Goal: Information Seeking & Learning: Compare options

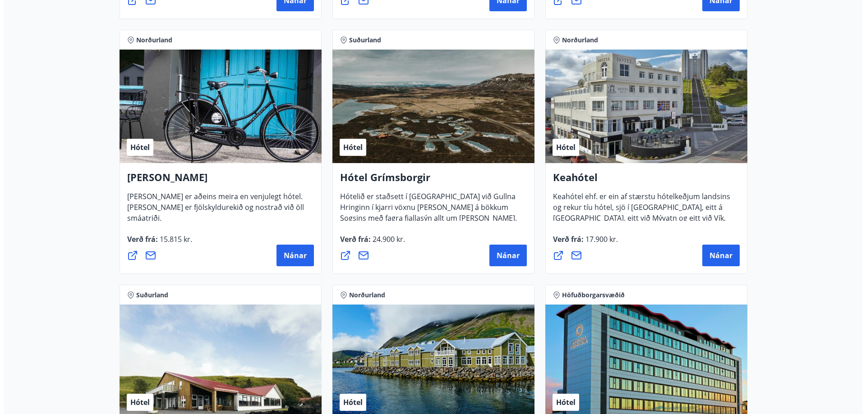
scroll to position [406, 0]
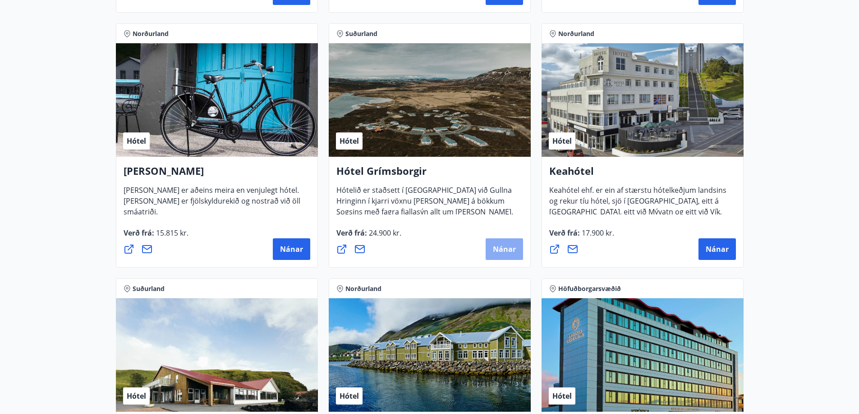
click at [515, 253] on span "Nánar" at bounding box center [504, 249] width 23 height 10
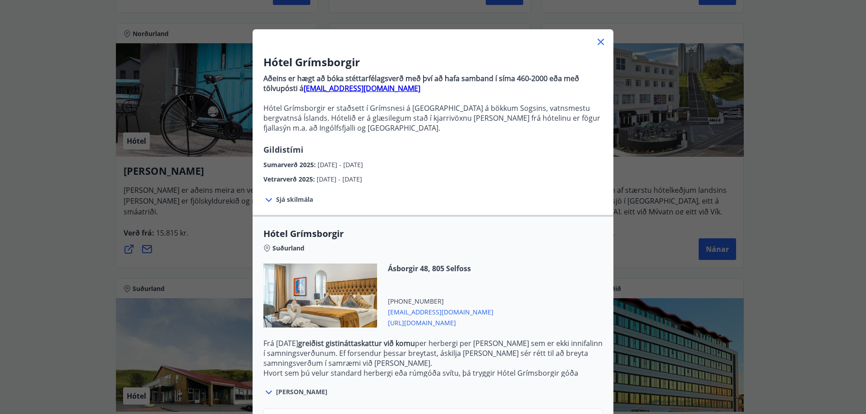
scroll to position [100, 0]
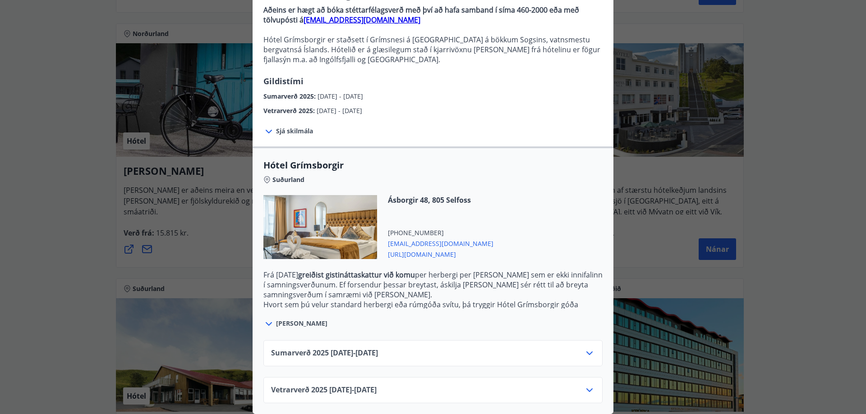
click at [353, 348] on span "Sumarverð 2025 16.05.25 - 30.09.25" at bounding box center [324, 353] width 107 height 11
click at [584, 348] on icon at bounding box center [589, 353] width 11 height 11
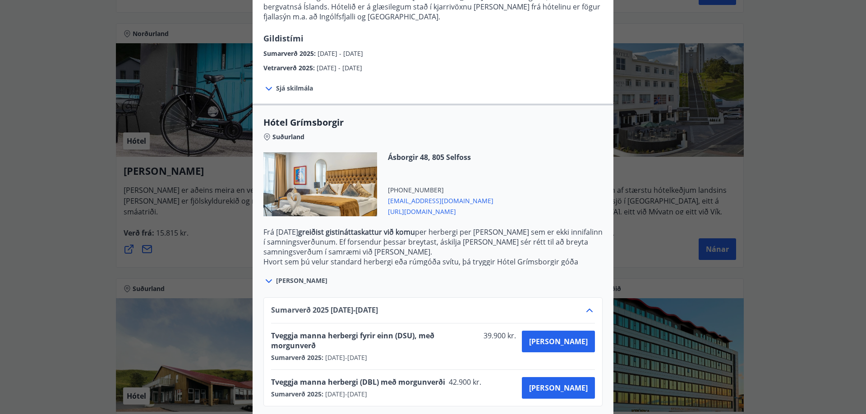
scroll to position [173, 0]
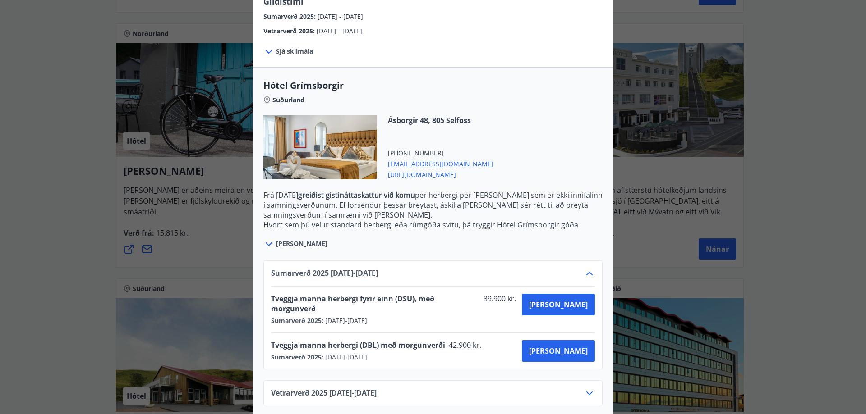
click at [398, 381] on div "Vetrarverð 2025 01.10.25 - 21.12.25" at bounding box center [432, 394] width 339 height 26
click at [392, 388] on div "Vetrarverð 2025 01.10.25 - 21.12.25" at bounding box center [433, 397] width 324 height 18
click at [589, 388] on icon at bounding box center [589, 393] width 11 height 11
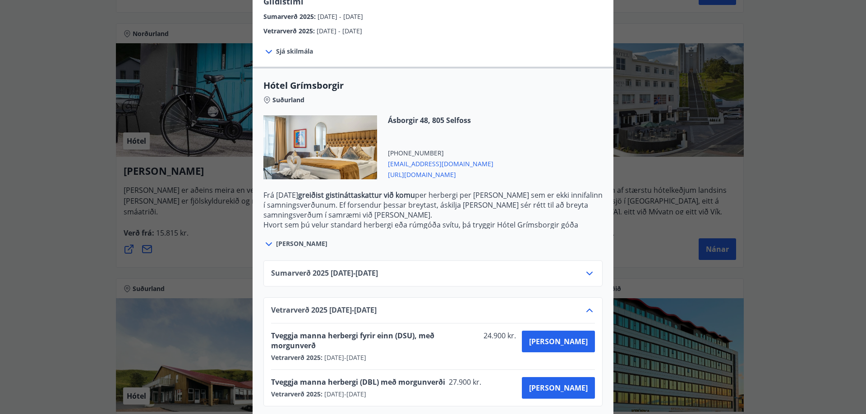
click at [406, 271] on div "Sumarverð 2025 16.05.25 - 30.09.25" at bounding box center [433, 277] width 324 height 18
click at [588, 272] on icon at bounding box center [589, 274] width 6 height 4
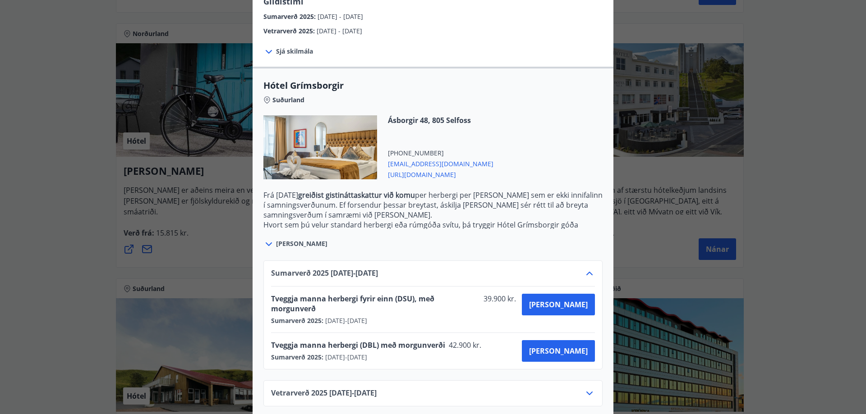
click at [586, 388] on icon at bounding box center [589, 393] width 11 height 11
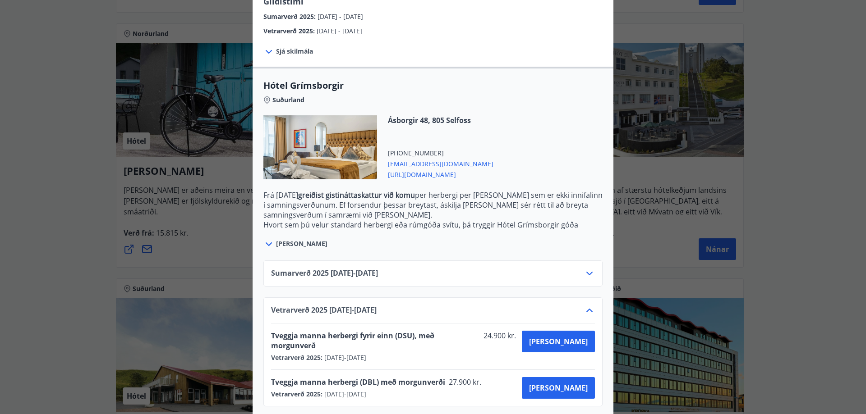
click at [264, 246] on icon at bounding box center [268, 244] width 11 height 11
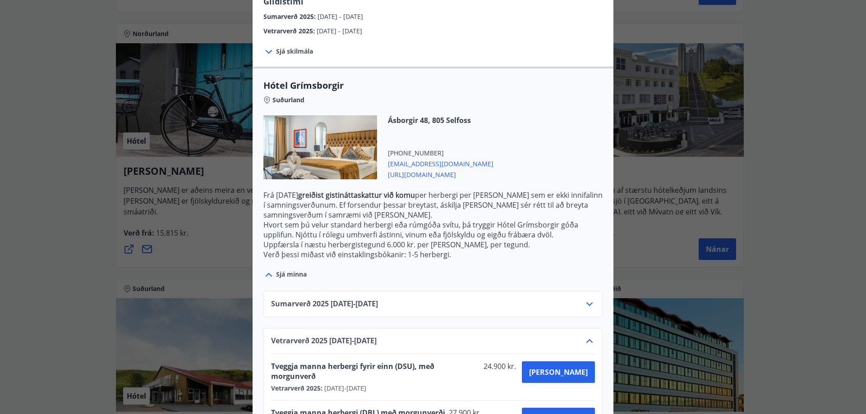
click at [264, 274] on icon at bounding box center [268, 275] width 11 height 11
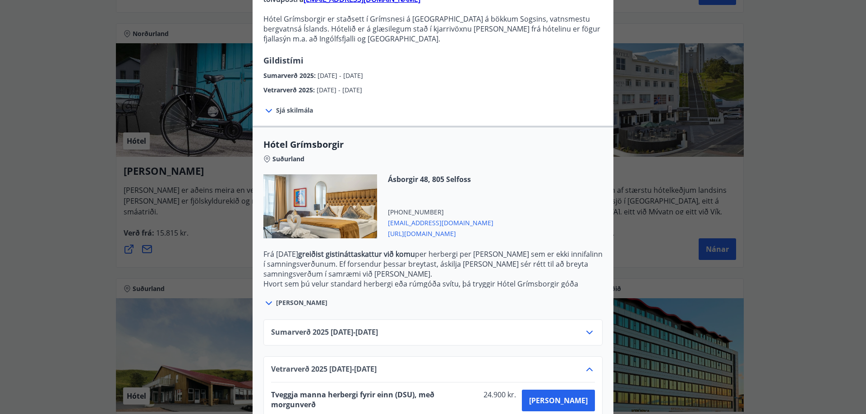
scroll to position [38, 0]
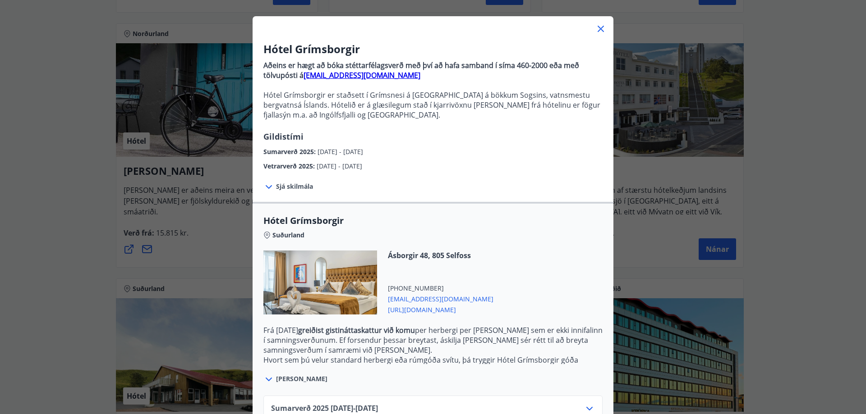
click at [353, 284] on div at bounding box center [320, 283] width 114 height 64
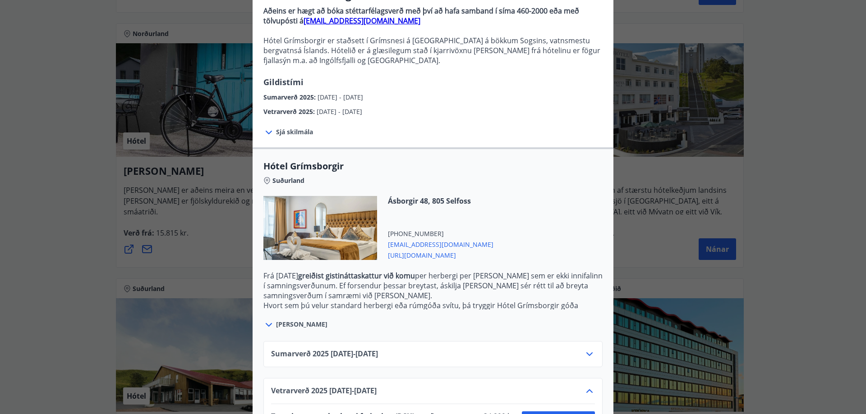
scroll to position [173, 0]
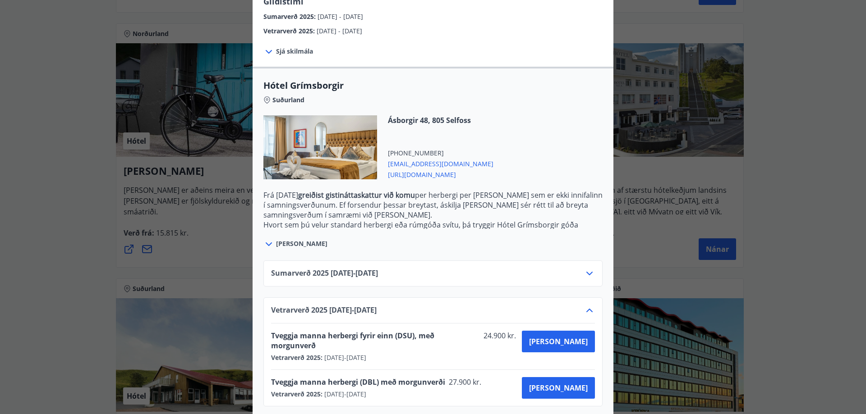
click at [495, 244] on div "Sjá meira" at bounding box center [432, 239] width 339 height 21
click at [488, 245] on div "Sjá meira" at bounding box center [432, 239] width 339 height 21
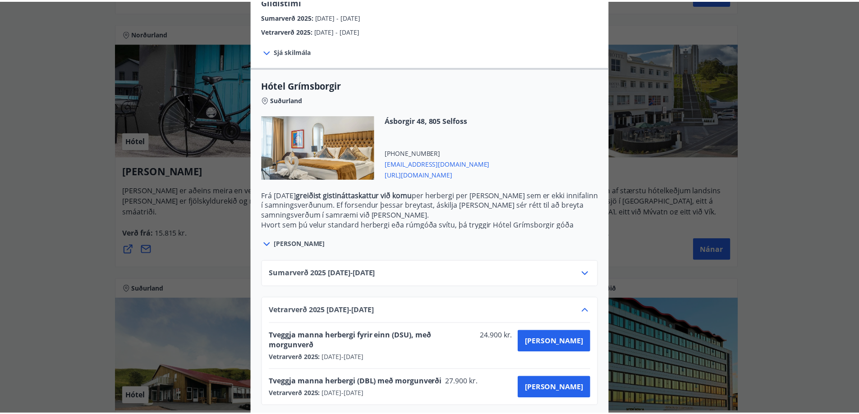
scroll to position [0, 0]
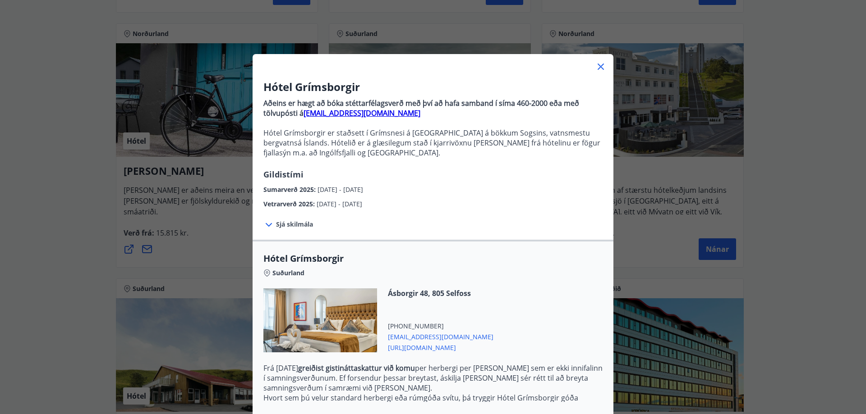
click at [597, 66] on icon at bounding box center [600, 66] width 11 height 11
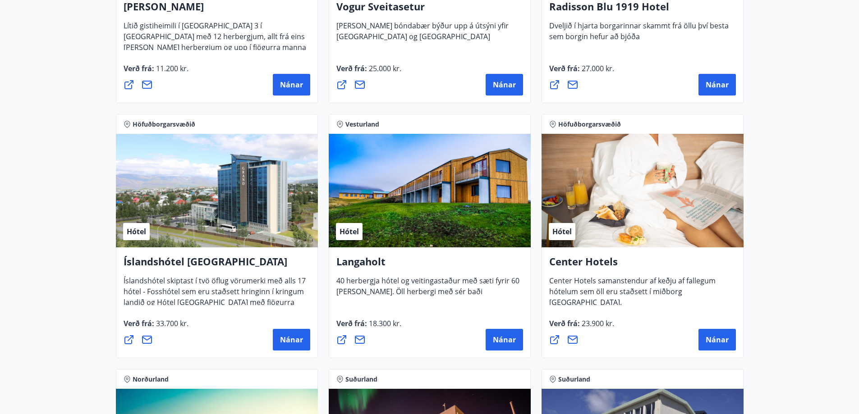
scroll to position [1848, 0]
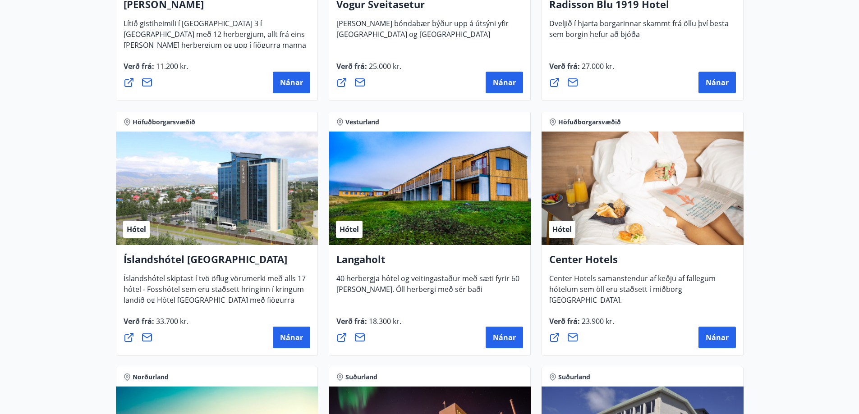
click at [376, 257] on h4 "Langaholt" at bounding box center [429, 262] width 187 height 21
click at [379, 214] on div "Hótel" at bounding box center [430, 189] width 202 height 114
click at [401, 180] on div "Hótel" at bounding box center [430, 189] width 202 height 114
click at [345, 229] on span "Hótel" at bounding box center [348, 230] width 19 height 10
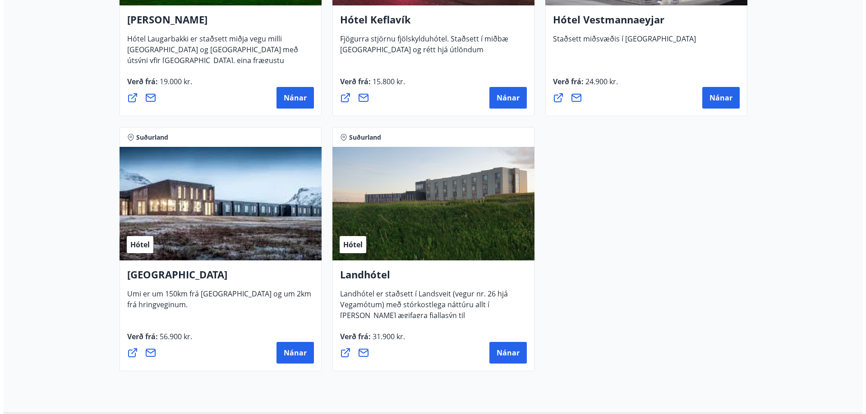
scroll to position [2344, 0]
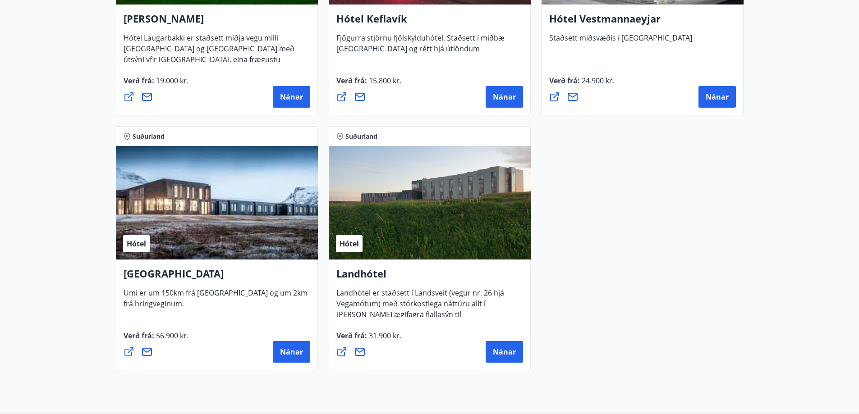
click at [189, 203] on div "Hótel" at bounding box center [217, 203] width 202 height 114
click at [348, 242] on span "Hótel" at bounding box center [348, 244] width 19 height 10
click at [495, 348] on span "Nánar" at bounding box center [504, 352] width 23 height 10
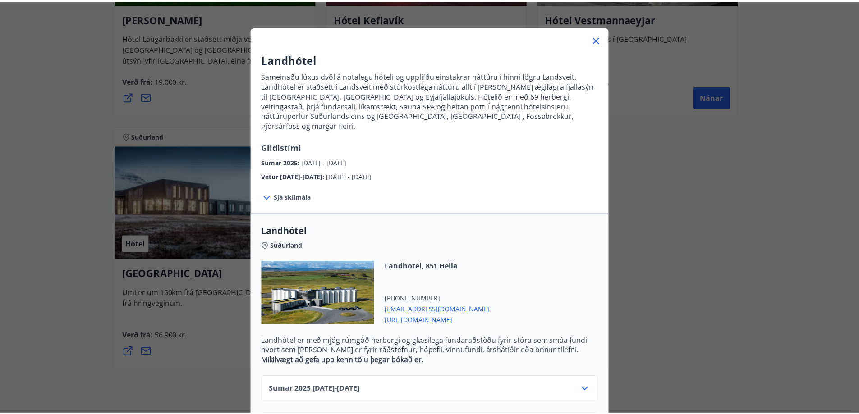
scroll to position [0, 0]
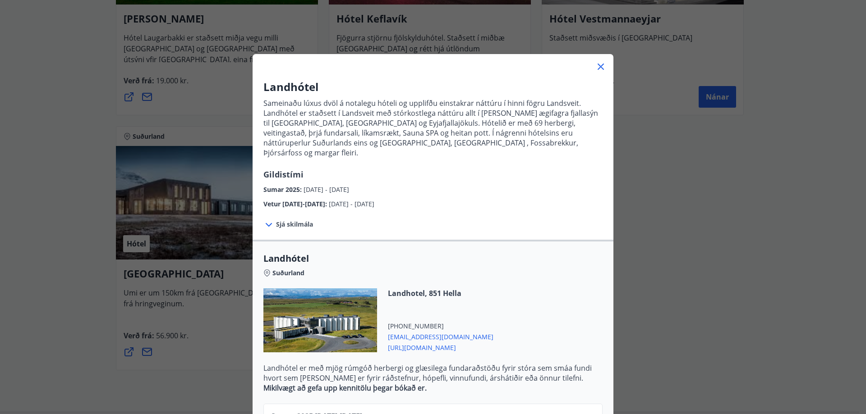
click at [595, 67] on icon at bounding box center [600, 66] width 11 height 11
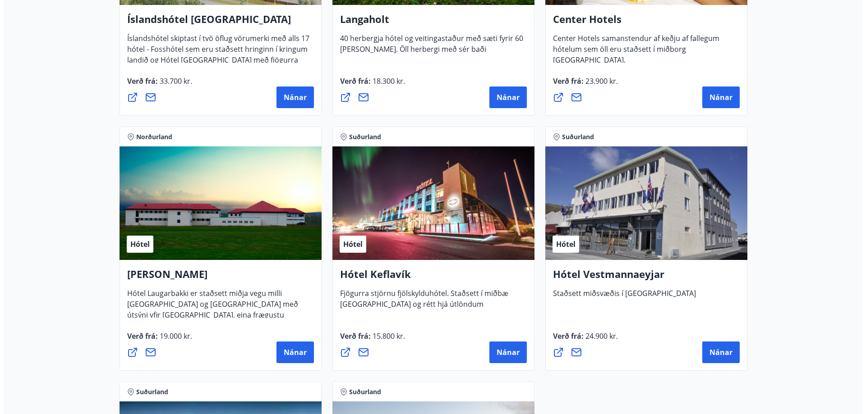
scroll to position [1984, 0]
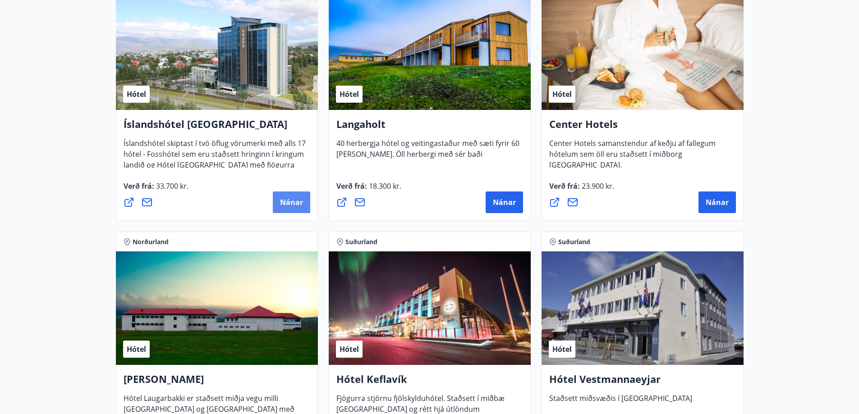
click at [289, 199] on span "Nánar" at bounding box center [291, 202] width 23 height 10
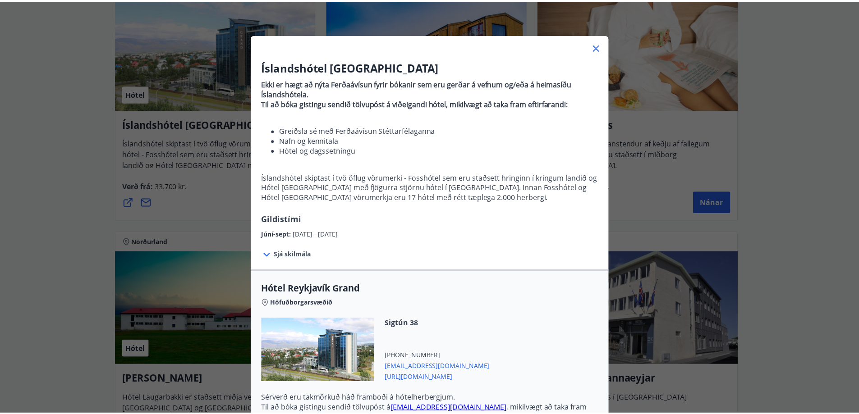
scroll to position [0, 0]
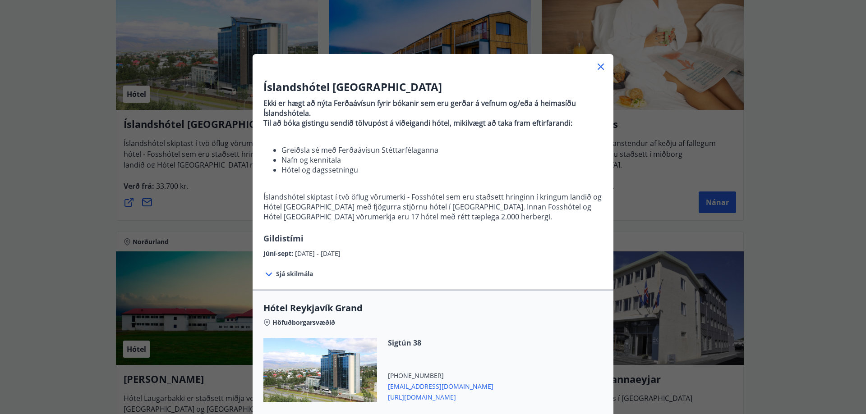
click at [600, 64] on icon at bounding box center [600, 67] width 6 height 6
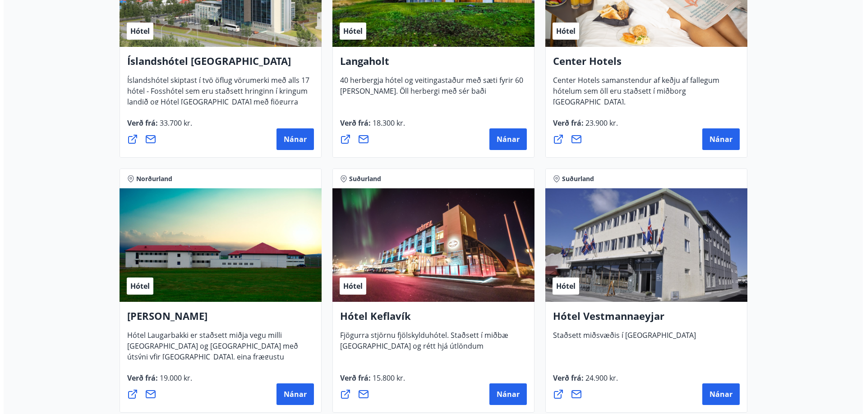
scroll to position [1922, 0]
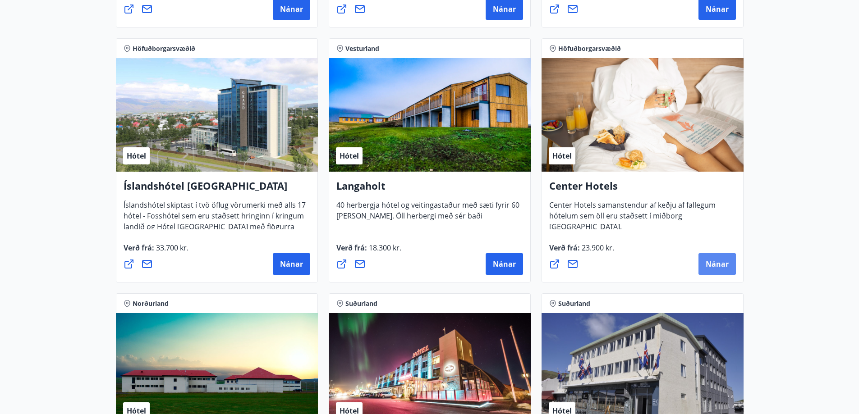
click at [714, 267] on span "Nánar" at bounding box center [717, 264] width 23 height 10
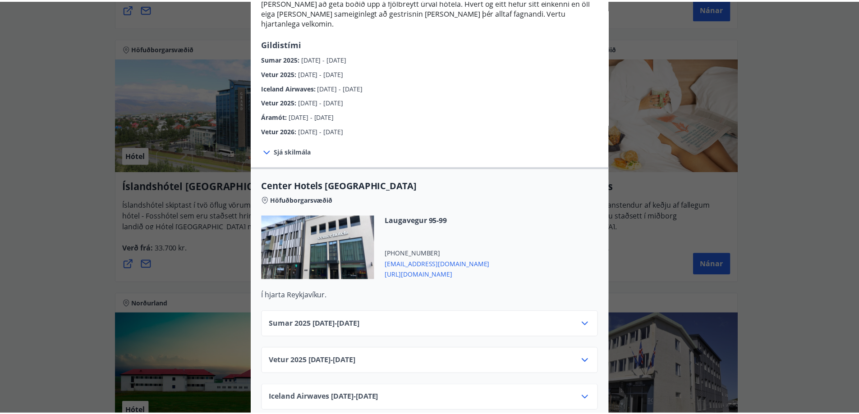
scroll to position [0, 0]
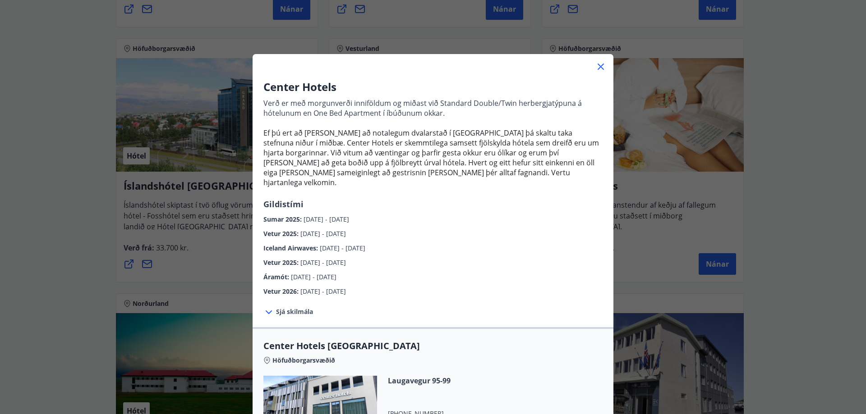
click at [601, 66] on icon at bounding box center [600, 66] width 11 height 11
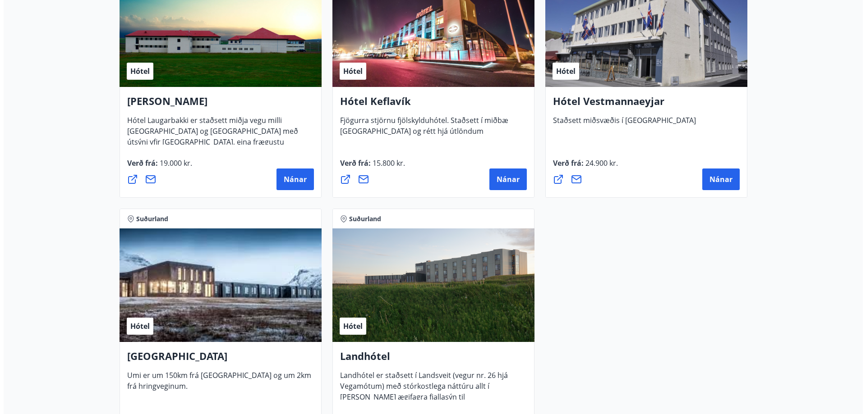
scroll to position [2328, 0]
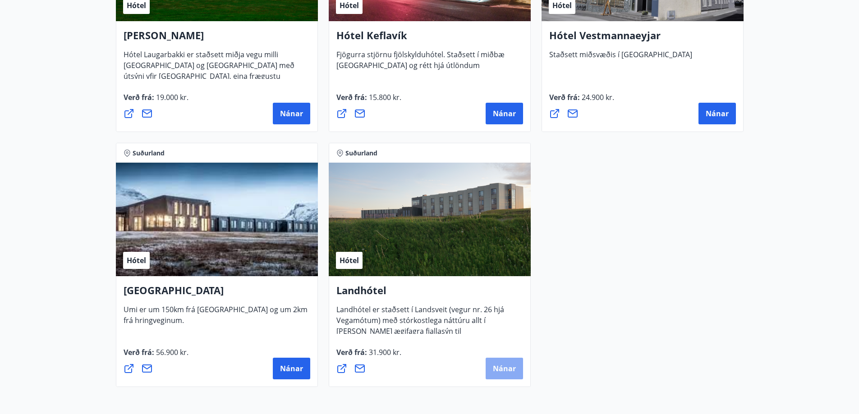
click at [501, 367] on span "Nánar" at bounding box center [504, 369] width 23 height 10
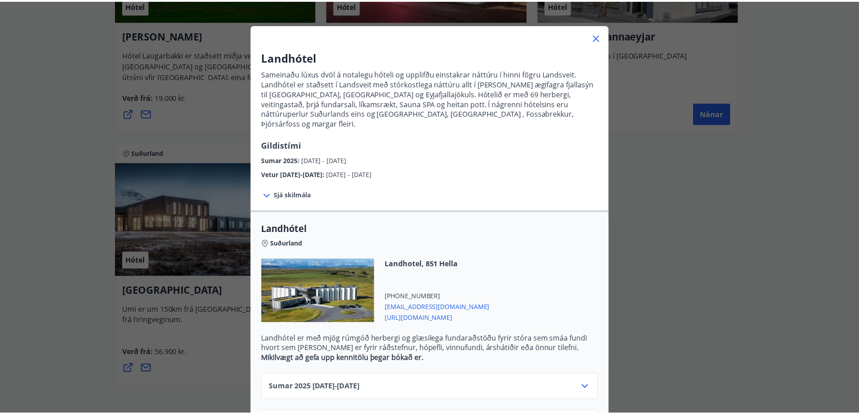
scroll to position [0, 0]
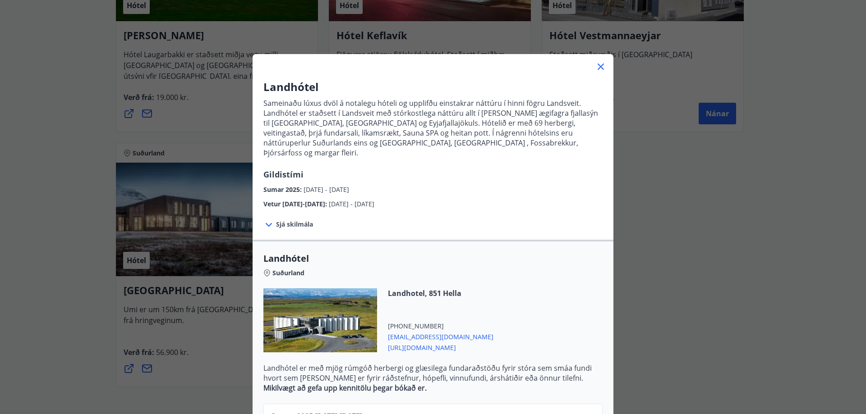
click at [596, 71] on icon at bounding box center [600, 66] width 11 height 11
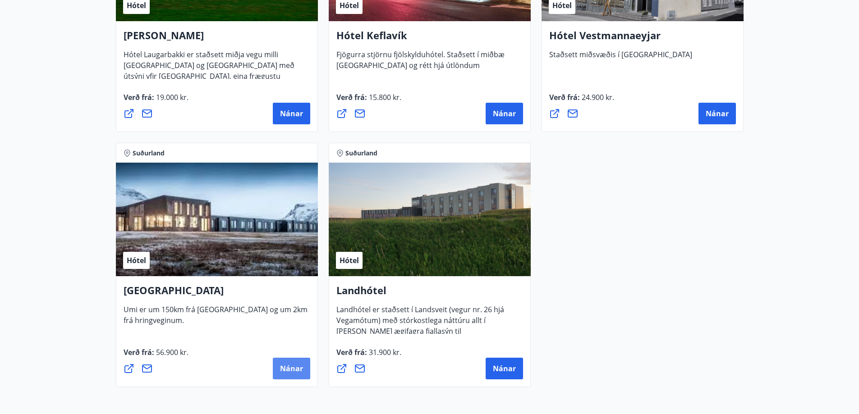
click at [289, 375] on button "Nánar" at bounding box center [291, 369] width 37 height 22
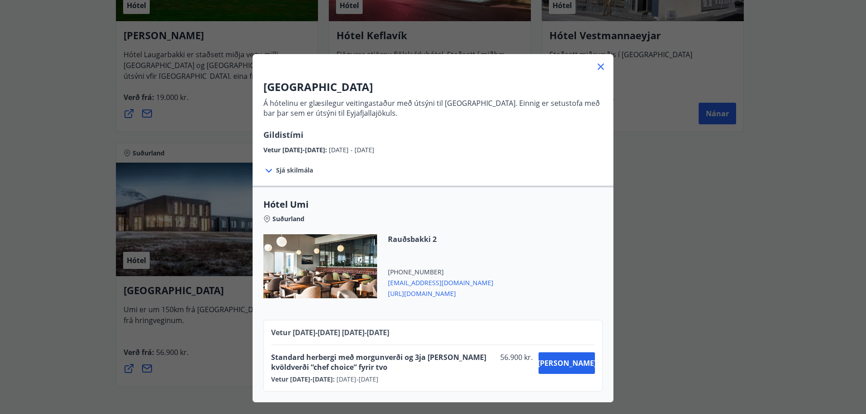
click at [597, 65] on icon at bounding box center [600, 67] width 6 height 6
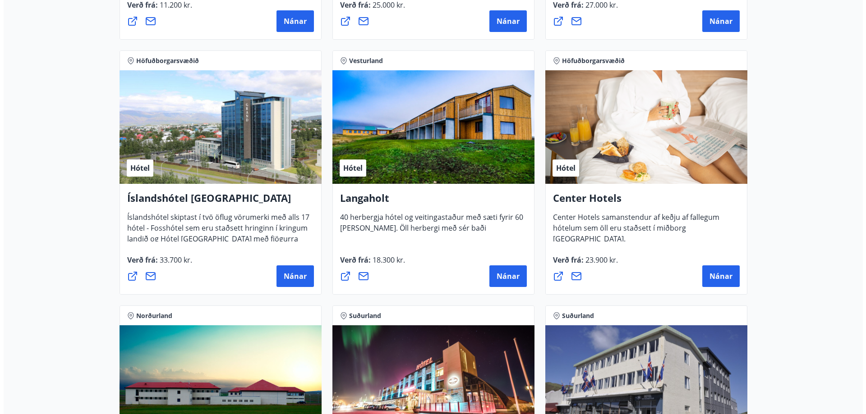
scroll to position [1922, 0]
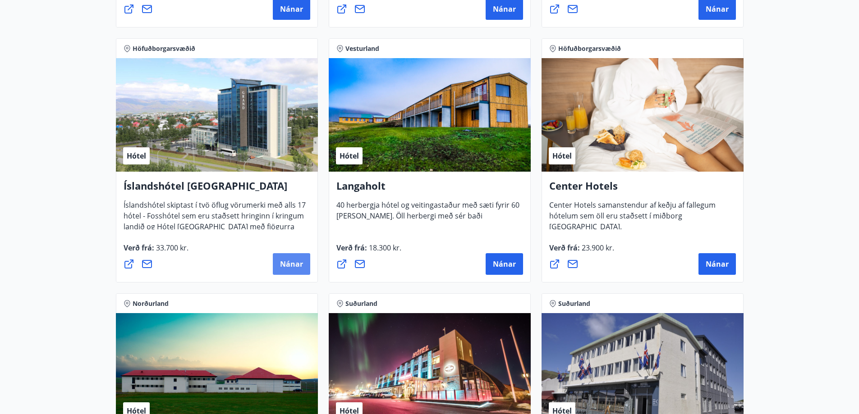
click at [282, 263] on span "Nánar" at bounding box center [291, 264] width 23 height 10
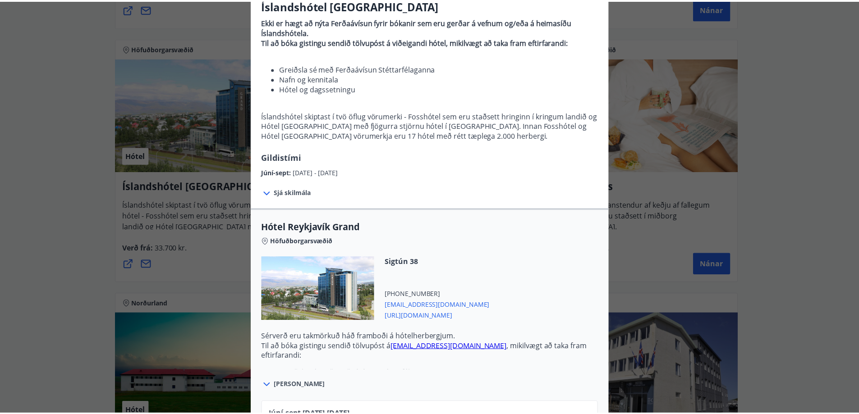
scroll to position [0, 0]
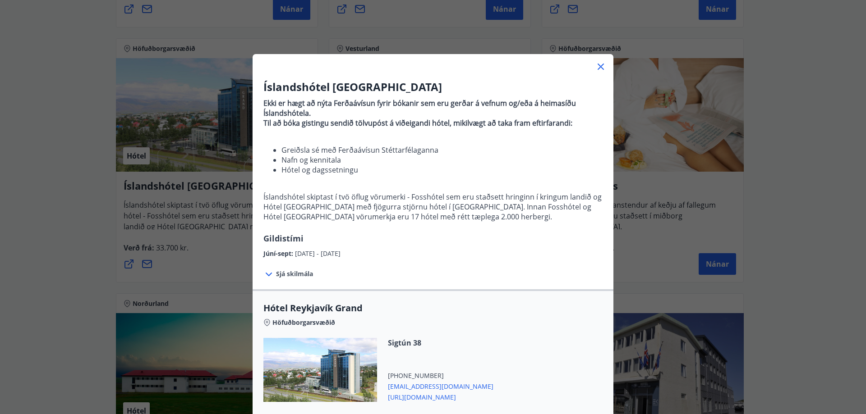
click at [596, 66] on icon at bounding box center [600, 66] width 11 height 11
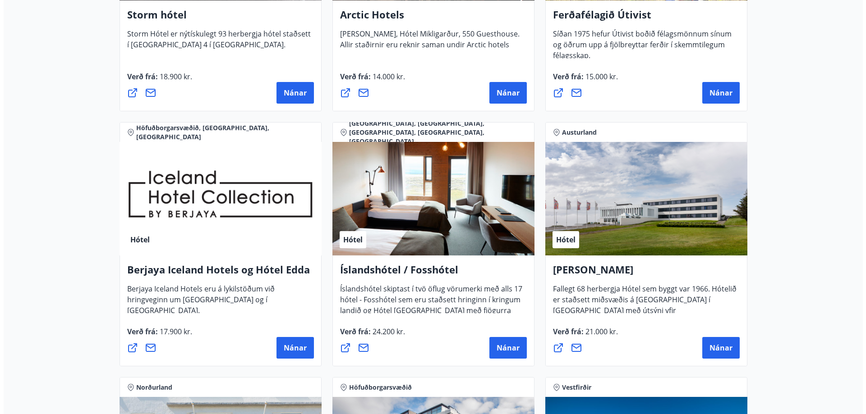
scroll to position [1156, 0]
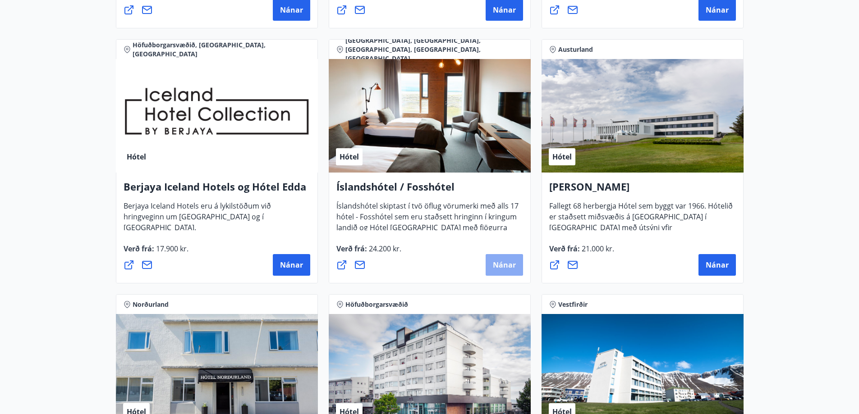
click at [508, 264] on span "Nánar" at bounding box center [504, 265] width 23 height 10
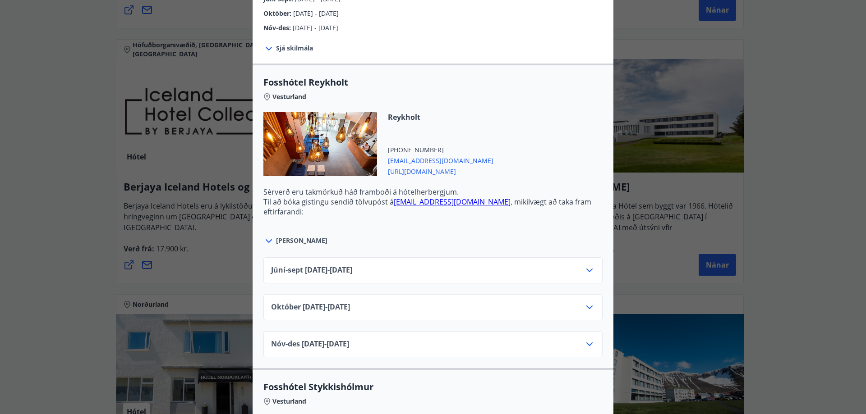
scroll to position [316, 0]
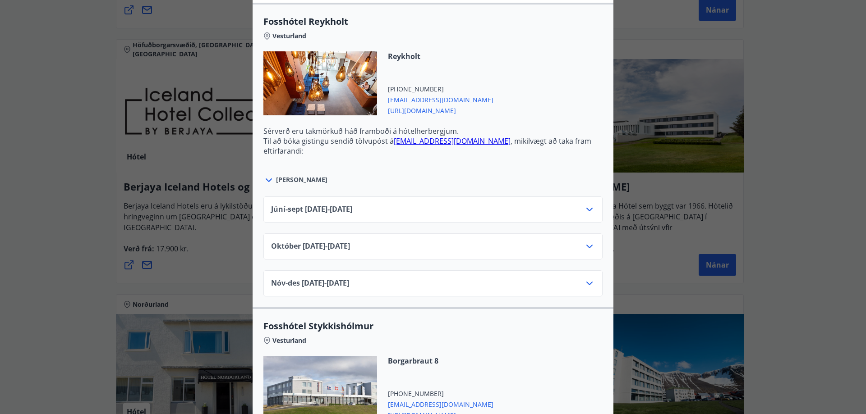
click at [373, 206] on div "Júní-sept 01.06.25 - 30.09.25" at bounding box center [433, 213] width 324 height 18
click at [585, 209] on icon at bounding box center [589, 209] width 11 height 11
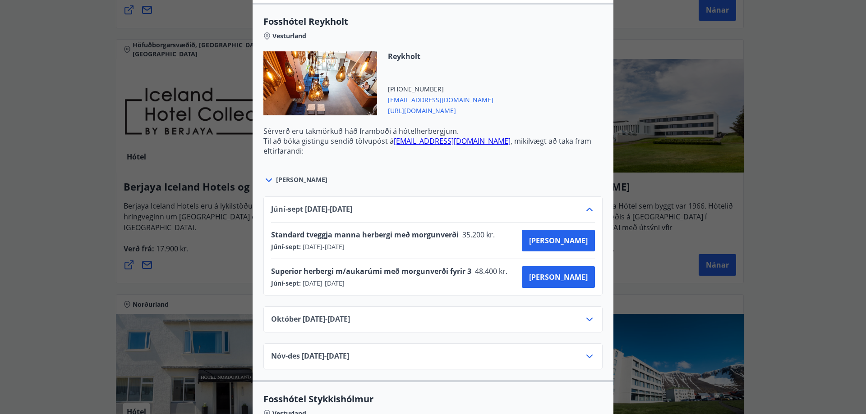
click at [409, 110] on span "https://www.islandshotel.is/is" at bounding box center [440, 110] width 105 height 11
click at [405, 323] on div "Október 01.10.25 - 31.10.25" at bounding box center [433, 323] width 324 height 18
drag, startPoint x: 371, startPoint y: 323, endPoint x: 388, endPoint y: 319, distance: 17.7
click at [371, 323] on div "Október 01.10.25 - 31.10.25" at bounding box center [433, 323] width 324 height 18
click at [585, 319] on icon at bounding box center [589, 319] width 11 height 11
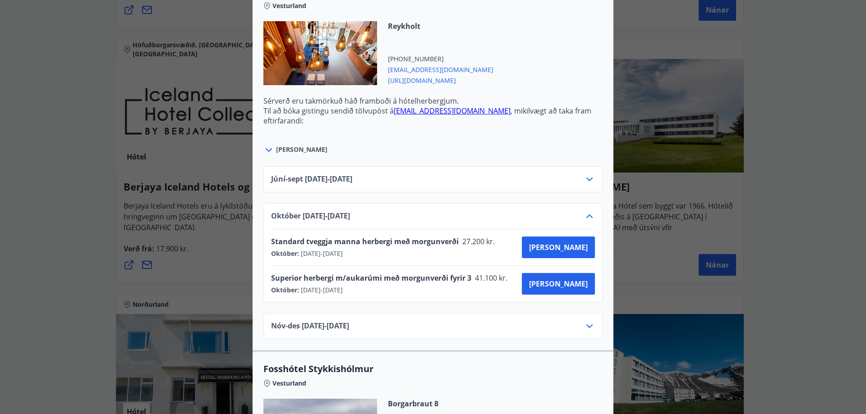
scroll to position [361, 0]
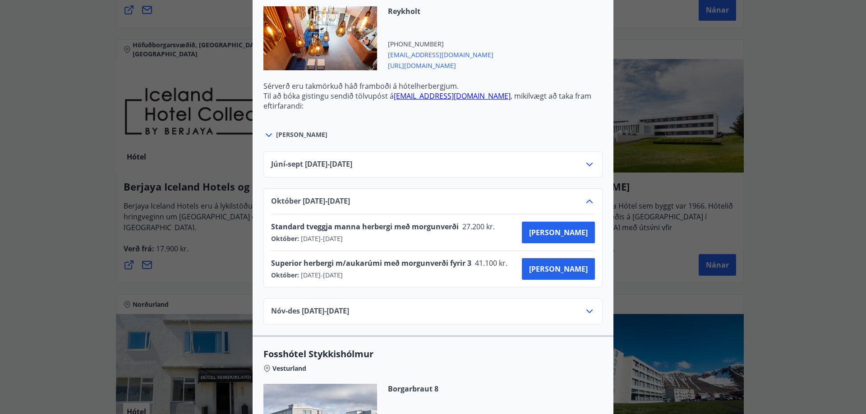
click at [587, 315] on icon at bounding box center [589, 311] width 11 height 11
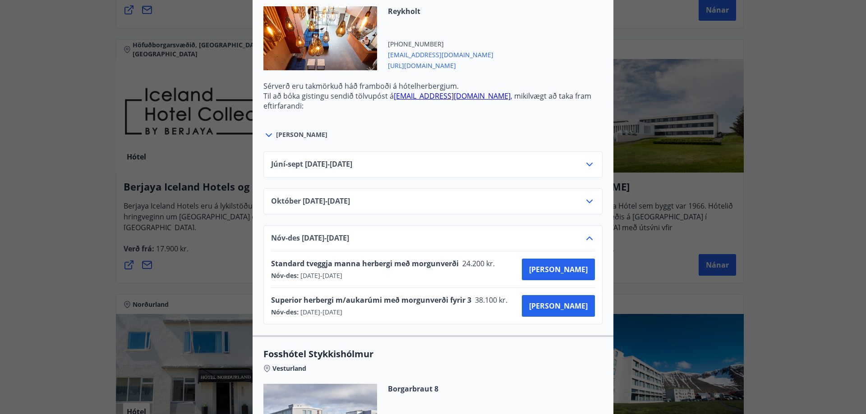
click at [27, 267] on div "Íslandshótel / Fosshótel Ekki er hægt að nýta Ferðaávísun fyrir bókanir sem eru…" at bounding box center [433, 207] width 866 height 414
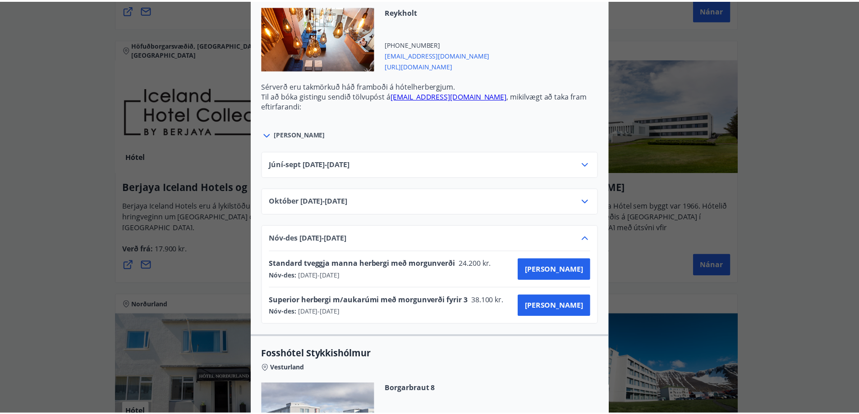
scroll to position [0, 0]
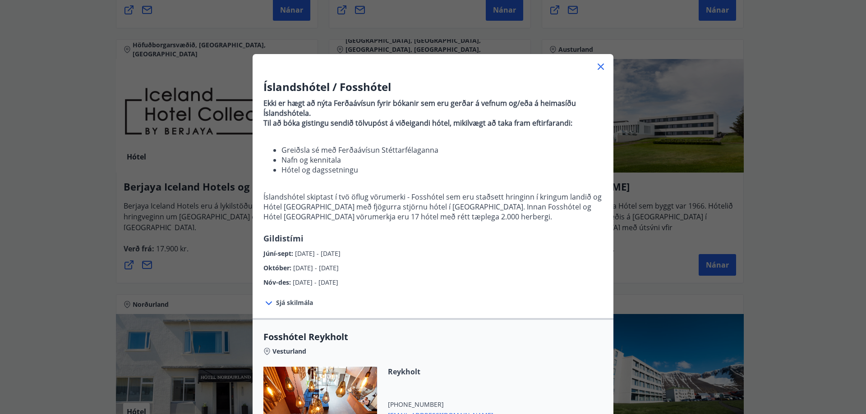
click at [595, 69] on icon at bounding box center [600, 66] width 11 height 11
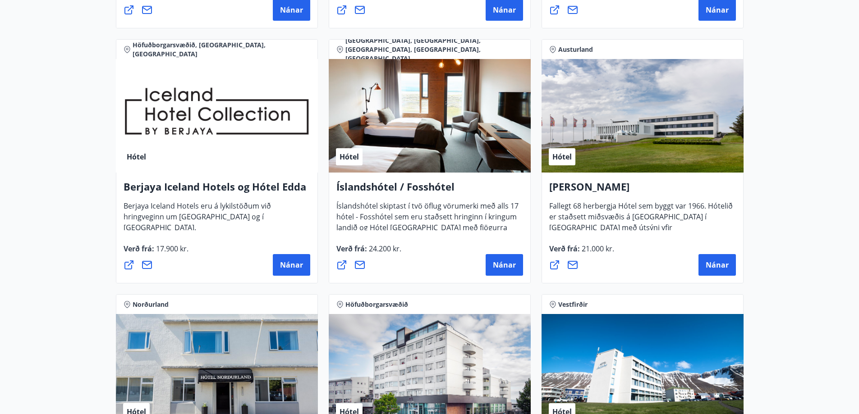
click at [816, 131] on main "29 Tilboð fundin Svæði Allt Tegund Allt Sýna kort Höfuðborgarsvæðið, Suðurland …" at bounding box center [429, 223] width 859 height 2684
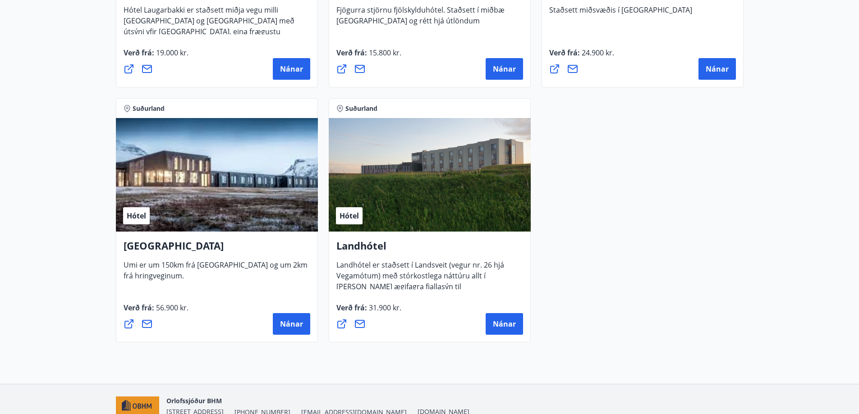
scroll to position [2373, 0]
click at [295, 321] on span "Nánar" at bounding box center [291, 324] width 23 height 10
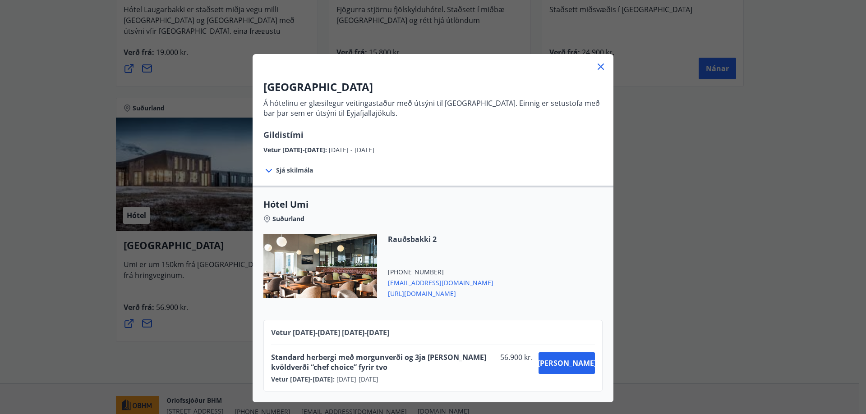
click at [382, 363] on span "Standard herbergi með morgunverði og 3ja rétta kvöldverði “chef choice” fyrir t…" at bounding box center [383, 363] width 225 height 20
click at [405, 292] on span "https://hotelumi.is/" at bounding box center [440, 293] width 105 height 11
drag, startPoint x: 520, startPoint y: 360, endPoint x: 546, endPoint y: 359, distance: 25.7
click at [535, 359] on span "56.900 kr." at bounding box center [515, 363] width 38 height 20
click at [596, 69] on icon at bounding box center [600, 66] width 11 height 11
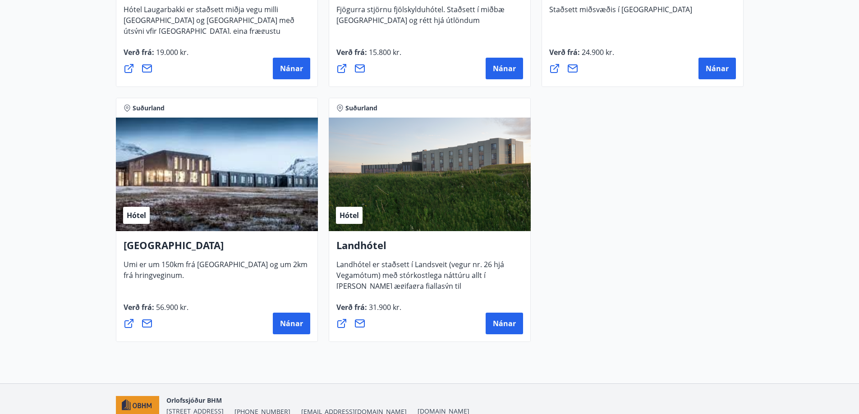
click at [263, 205] on div "Hótel" at bounding box center [217, 175] width 202 height 114
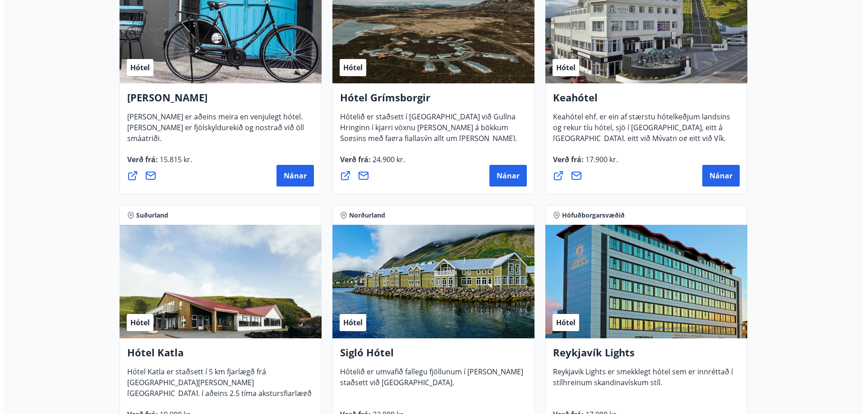
scroll to position [389, 0]
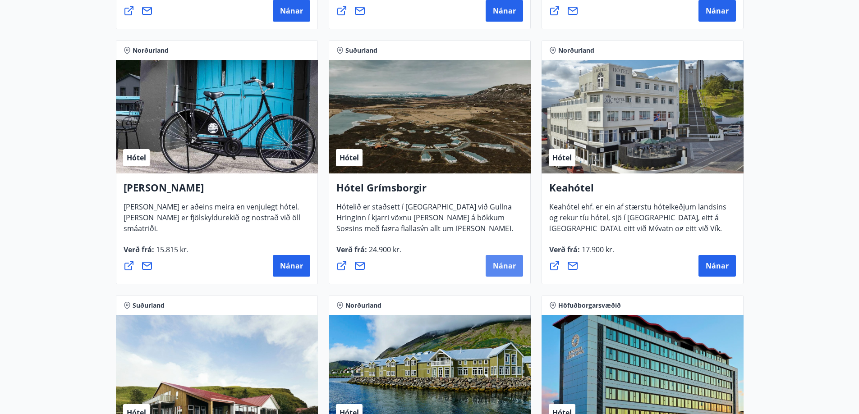
click at [494, 266] on span "Nánar" at bounding box center [504, 266] width 23 height 10
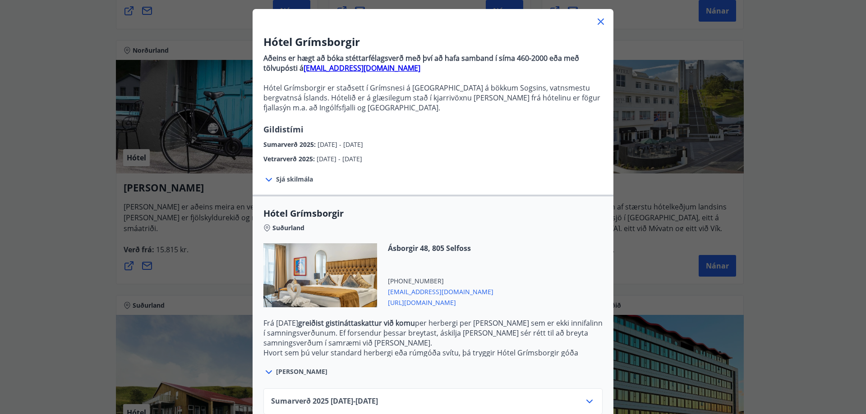
scroll to position [100, 0]
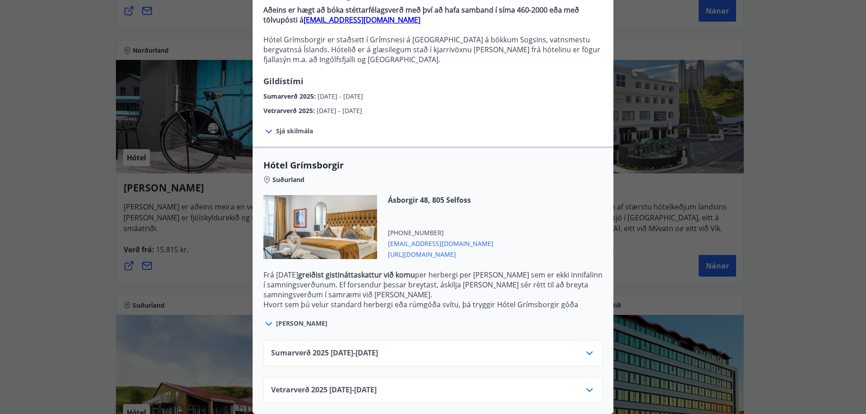
click at [371, 385] on span "Vetrarverð 2025 01.10.25 - 21.12.25" at bounding box center [323, 390] width 105 height 11
click at [402, 340] on div "Sumarverð 2025 16.05.25 - 30.09.25" at bounding box center [432, 353] width 339 height 26
click at [587, 385] on icon at bounding box center [589, 390] width 11 height 11
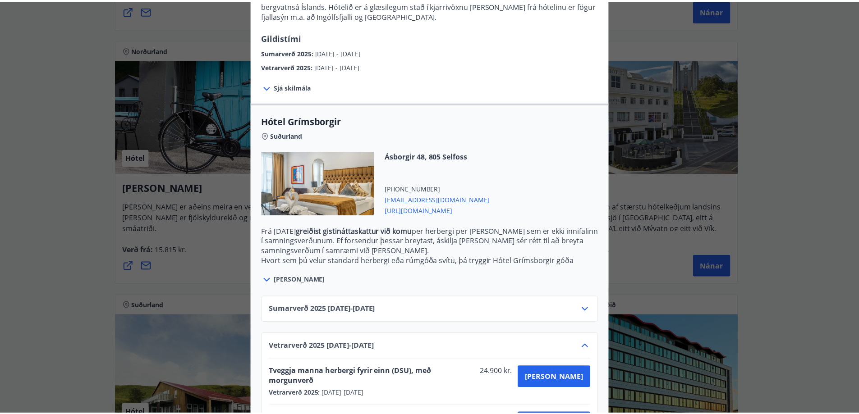
scroll to position [173, 0]
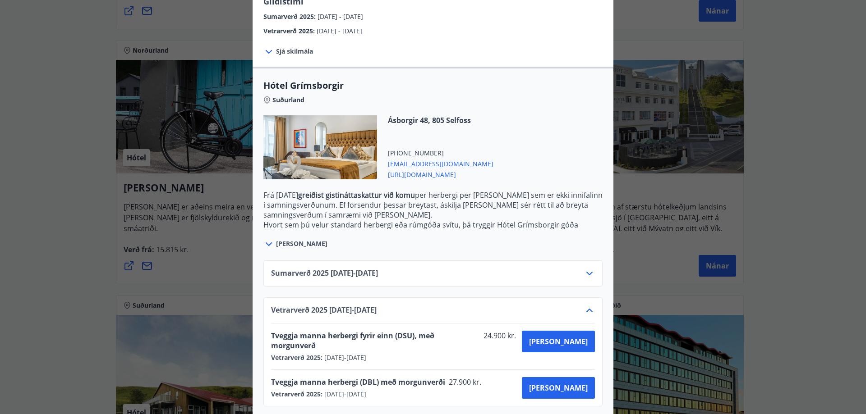
click at [526, 128] on div "Ásborgir 48, 805 Selfoss +354 5557878 grimsborgir@keahotels.is https://www.keah…" at bounding box center [432, 152] width 339 height 75
click at [403, 174] on span "https://www.keahotels.is/is/hotel-grimsborgir" at bounding box center [440, 174] width 105 height 11
click at [46, 168] on div "Hótel Grímsborgir Aðeins er hægt að bóka stéttarfélagsverð með því að hafa samb…" at bounding box center [433, 34] width 866 height 414
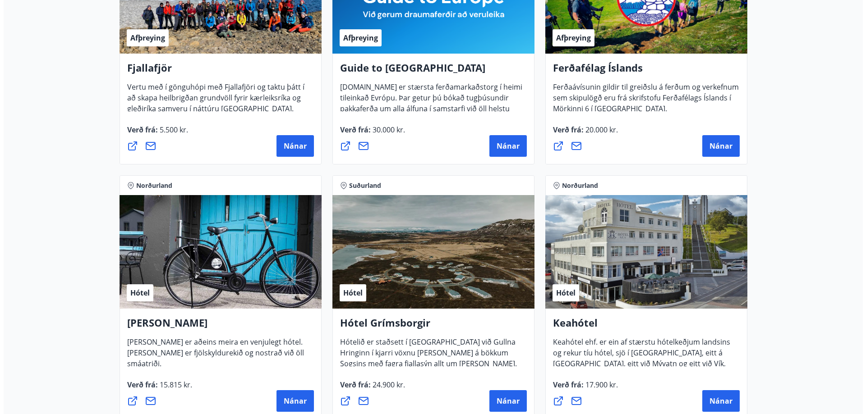
scroll to position [299, 0]
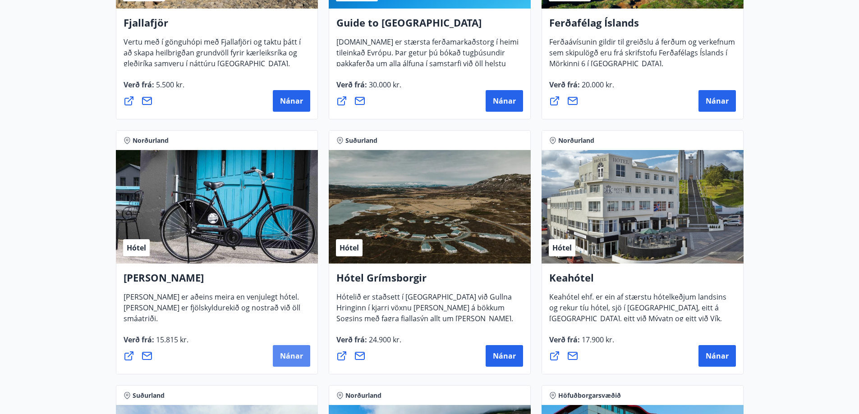
click at [295, 355] on span "Nánar" at bounding box center [291, 356] width 23 height 10
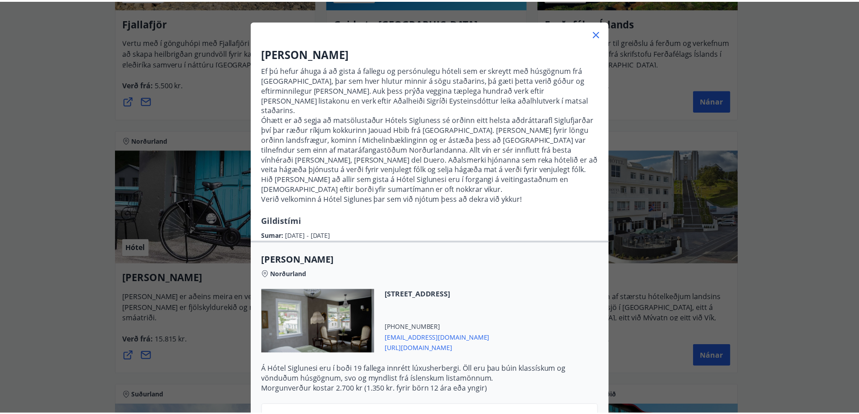
scroll to position [0, 0]
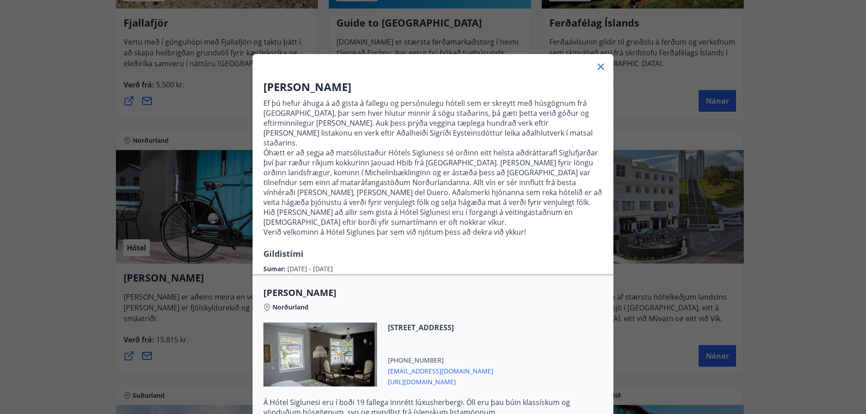
drag, startPoint x: 601, startPoint y: 68, endPoint x: 353, endPoint y: 92, distance: 248.7
click at [601, 69] on icon at bounding box center [600, 66] width 11 height 11
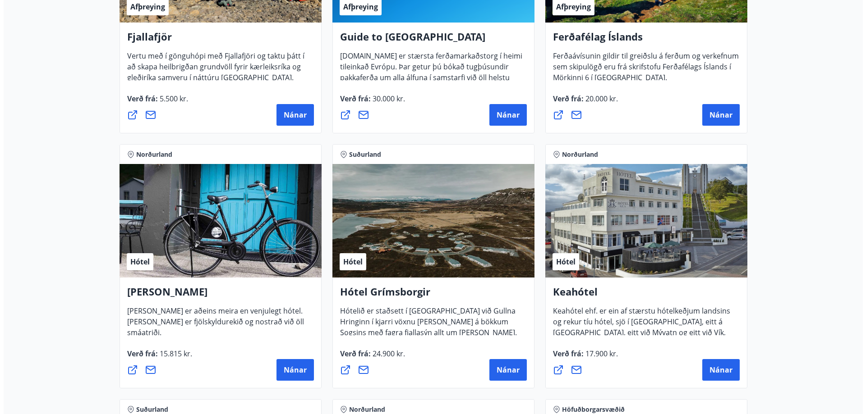
scroll to position [119, 0]
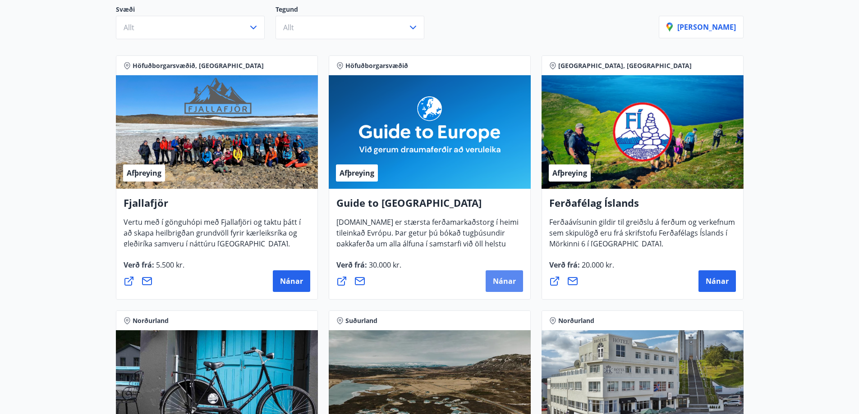
click at [507, 282] on span "Nánar" at bounding box center [504, 281] width 23 height 10
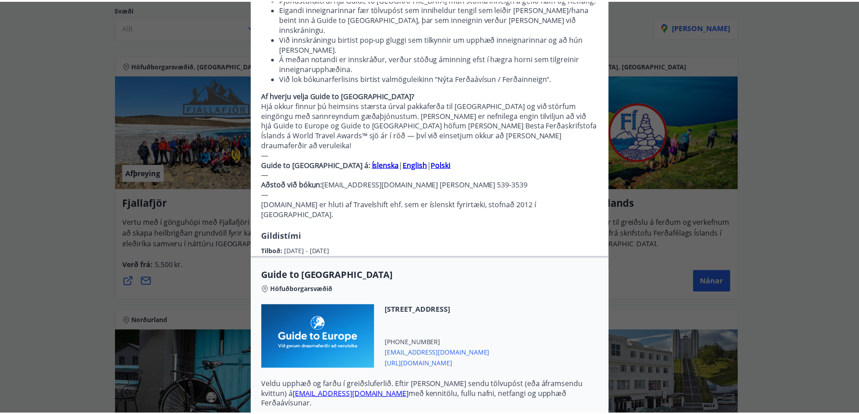
scroll to position [0, 0]
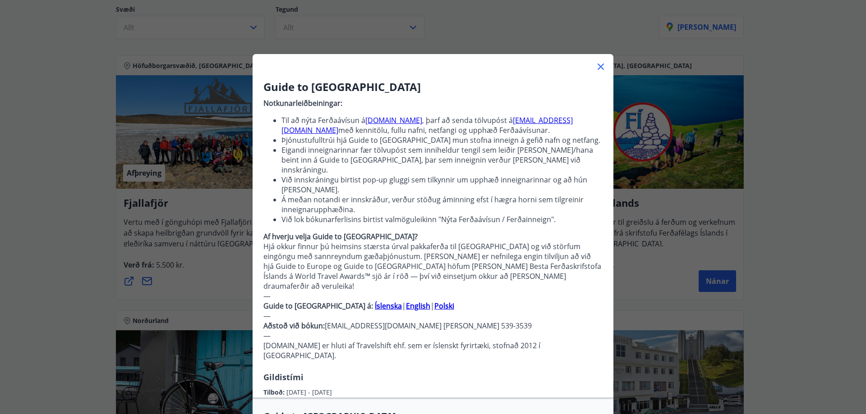
click at [601, 67] on icon at bounding box center [600, 66] width 11 height 11
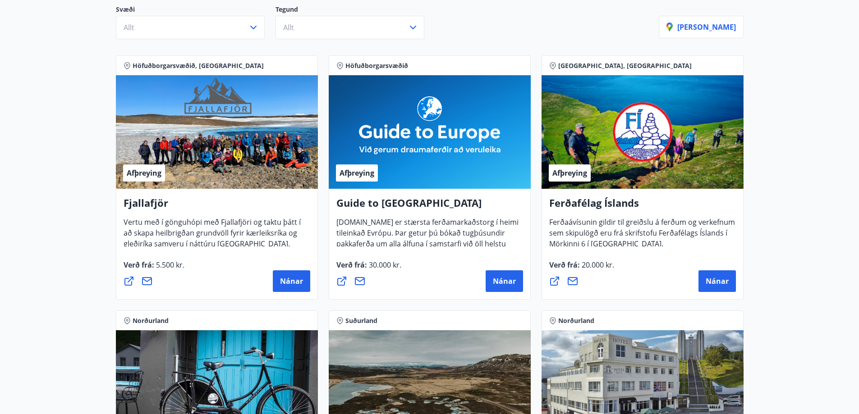
drag, startPoint x: 6, startPoint y: 178, endPoint x: 32, endPoint y: 171, distance: 26.6
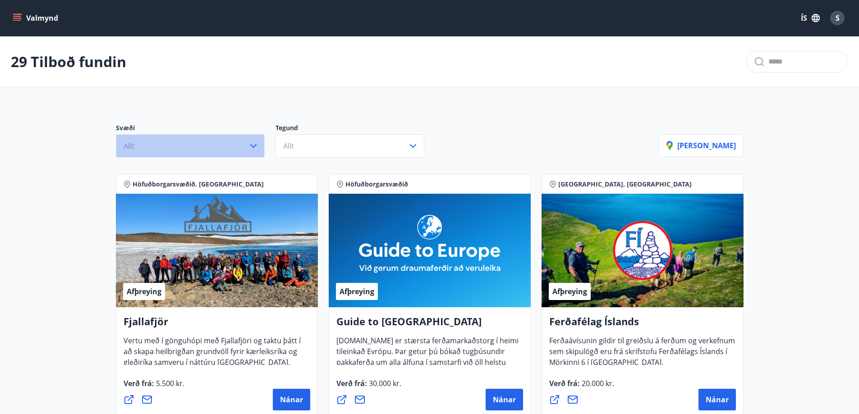
click at [255, 151] on icon "button" at bounding box center [253, 146] width 11 height 11
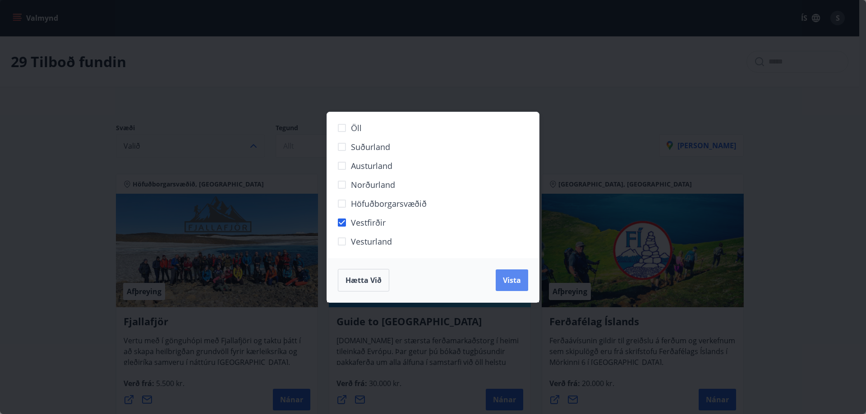
click at [510, 285] on button "Vista" at bounding box center [511, 281] width 32 height 22
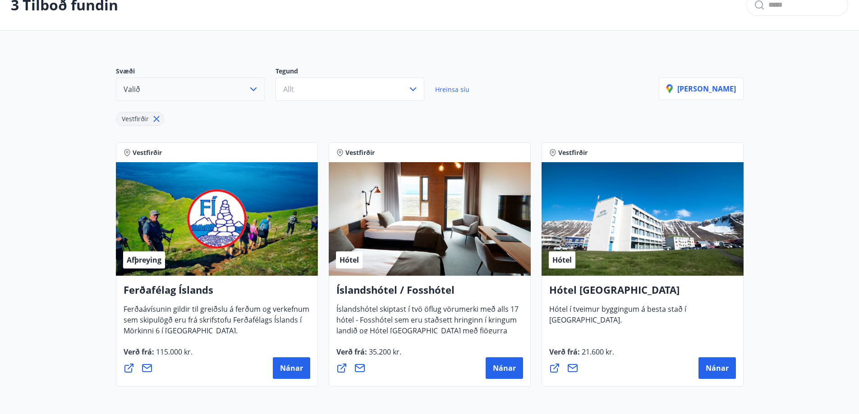
scroll to position [90, 0]
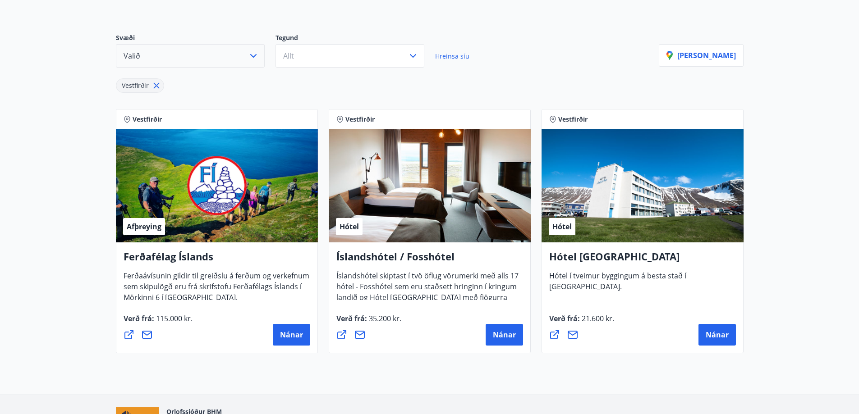
click at [239, 59] on button "Valið" at bounding box center [190, 55] width 149 height 23
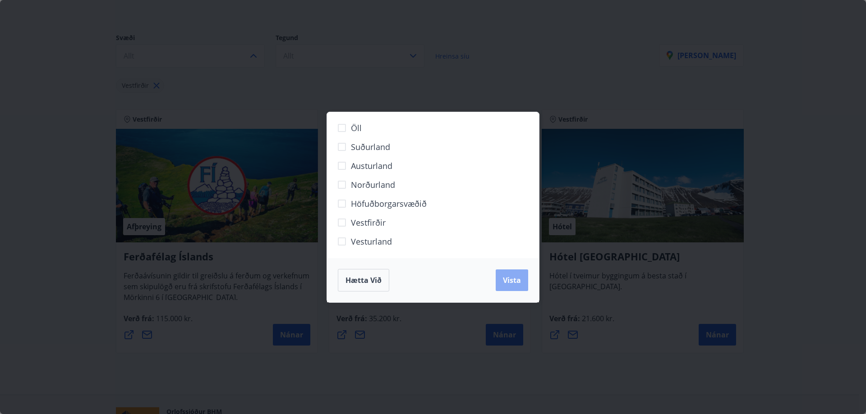
click at [512, 283] on span "Vista" at bounding box center [512, 280] width 18 height 10
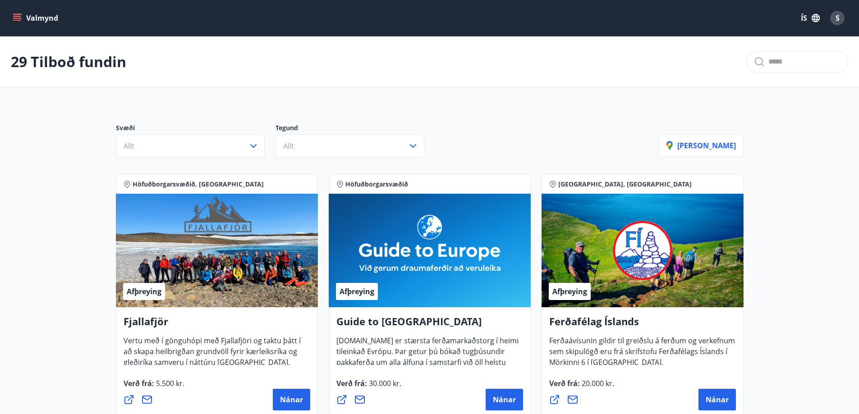
scroll to position [90, 0]
